Goal: Task Accomplishment & Management: Manage account settings

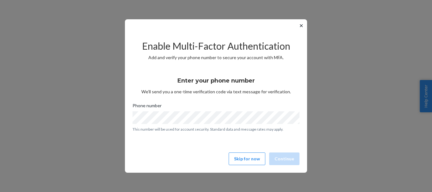
click at [299, 27] on button "✕" at bounding box center [301, 26] width 7 height 8
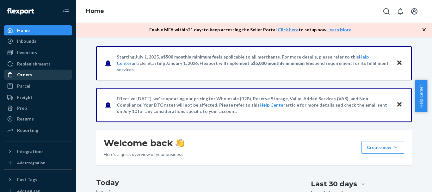
click at [24, 72] on div "Orders" at bounding box center [24, 74] width 15 height 6
